Goal: Transaction & Acquisition: Purchase product/service

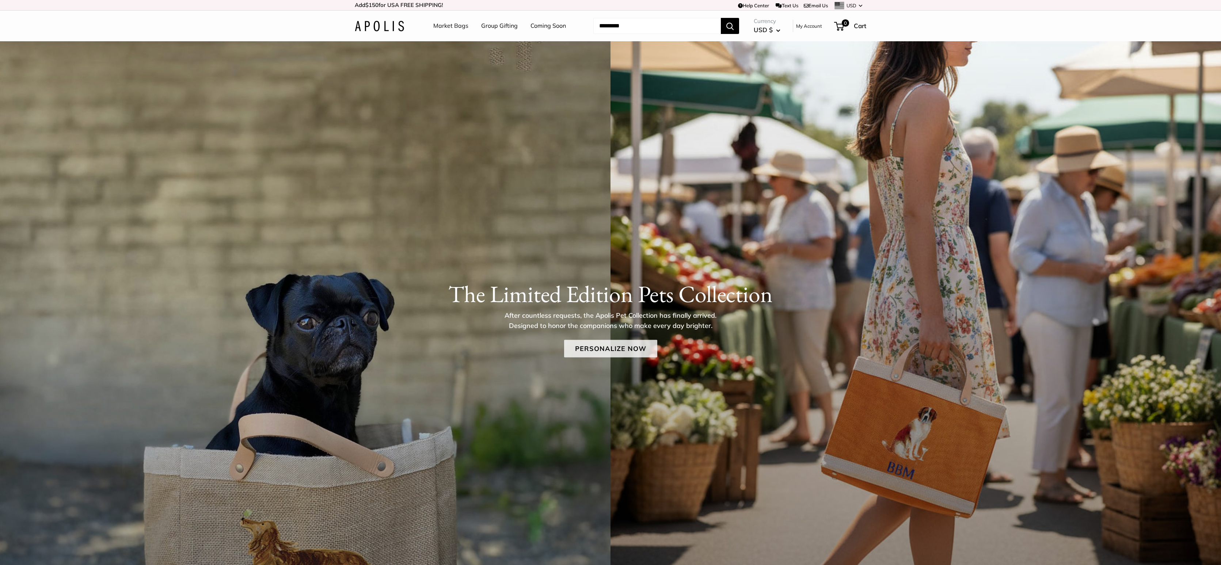
click at [603, 349] on link "Personalize Now" at bounding box center [610, 349] width 93 height 18
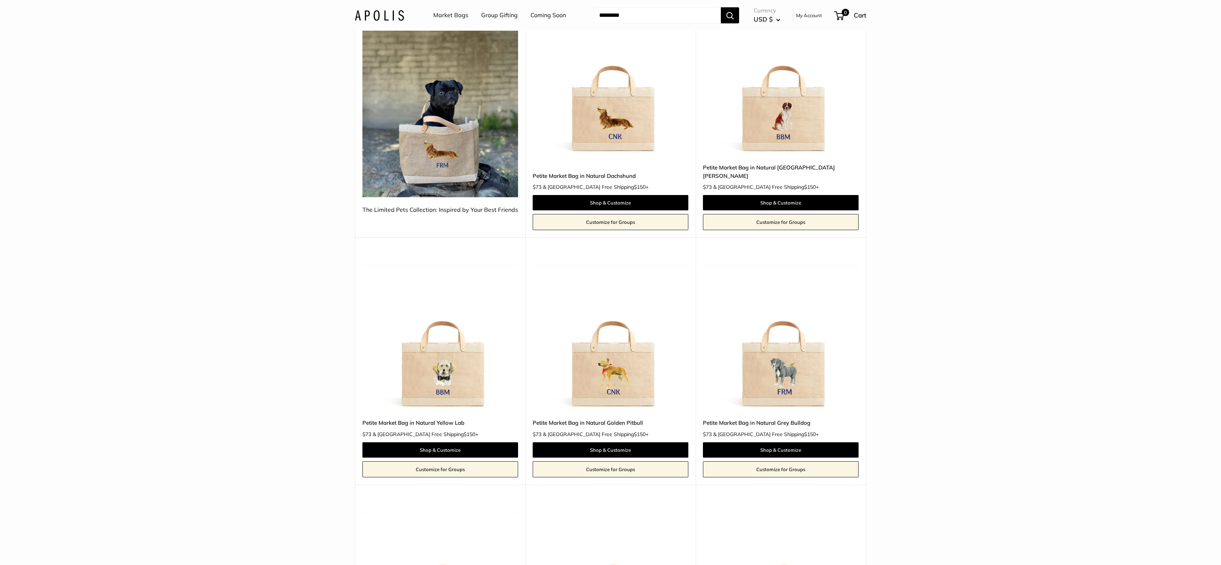
scroll to position [139, 0]
